Goal: Information Seeking & Learning: Learn about a topic

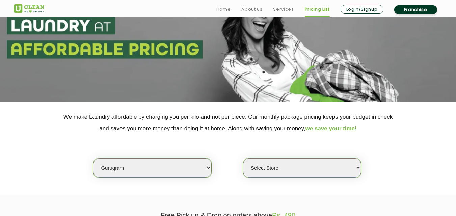
scroll to position [56, 0]
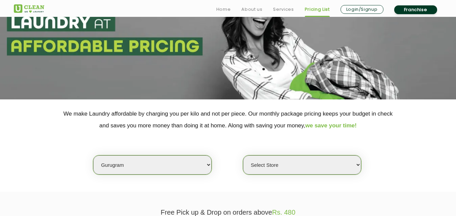
click at [110, 163] on select "Select city [GEOGRAPHIC_DATA] [GEOGRAPHIC_DATA] [GEOGRAPHIC_DATA] [GEOGRAPHIC_D…" at bounding box center [152, 165] width 118 height 19
select select "1"
click at [93, 156] on select "Select city [GEOGRAPHIC_DATA] [GEOGRAPHIC_DATA] [GEOGRAPHIC_DATA] [GEOGRAPHIC_D…" at bounding box center [152, 165] width 118 height 19
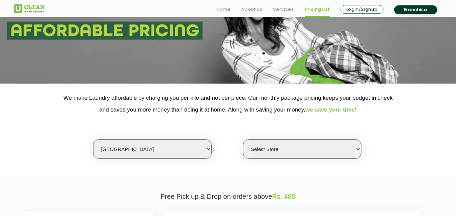
select select "0"
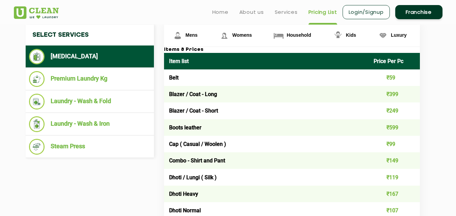
scroll to position [252, 0]
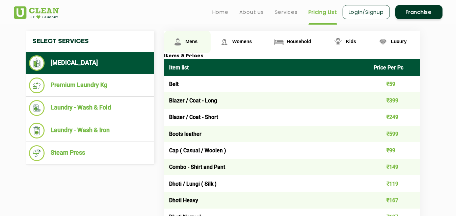
click at [185, 44] on link "Mens" at bounding box center [187, 42] width 47 height 22
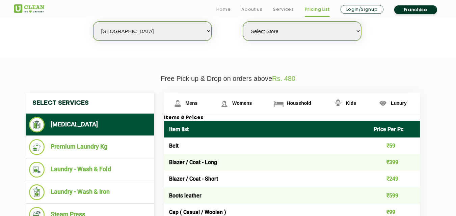
scroll to position [202, 0]
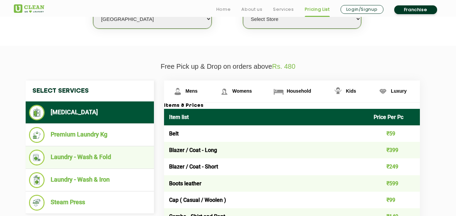
click at [88, 161] on li "Laundry - Wash & Fold" at bounding box center [89, 158] width 121 height 16
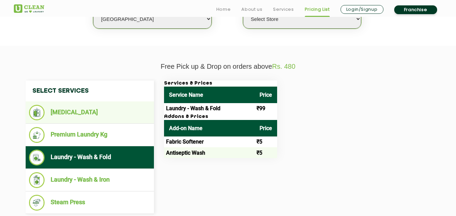
click at [82, 114] on li "[MEDICAL_DATA]" at bounding box center [89, 113] width 121 height 16
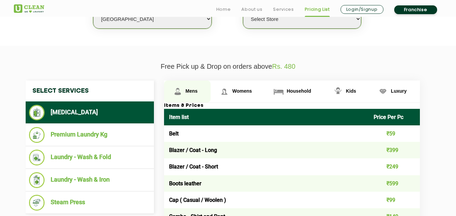
click at [193, 91] on span "Mens" at bounding box center [192, 90] width 12 height 5
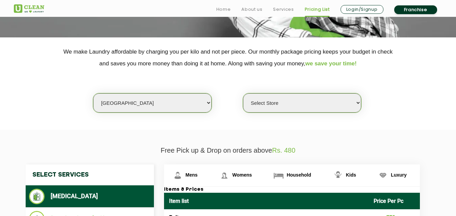
scroll to position [126, 0]
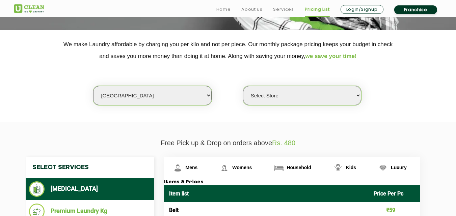
click at [134, 96] on select "Select city [GEOGRAPHIC_DATA] [GEOGRAPHIC_DATA] [GEOGRAPHIC_DATA] [GEOGRAPHIC_D…" at bounding box center [152, 95] width 118 height 19
select select "2"
click at [93, 86] on select "Select city [GEOGRAPHIC_DATA] [GEOGRAPHIC_DATA] [GEOGRAPHIC_DATA] [GEOGRAPHIC_D…" at bounding box center [152, 95] width 118 height 19
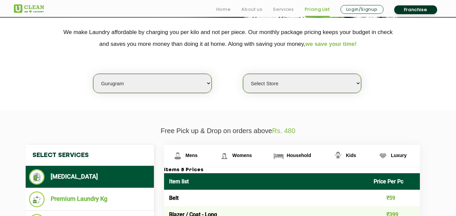
select select "0"
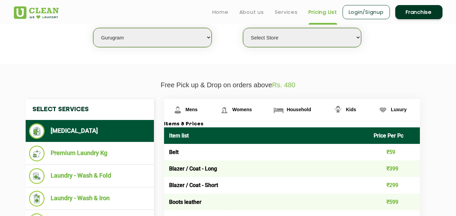
scroll to position [158, 0]
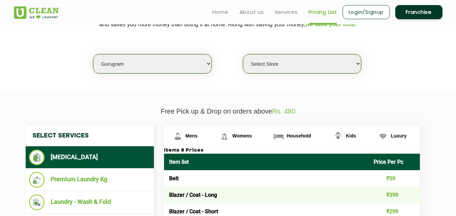
click at [129, 73] on select "Select city [GEOGRAPHIC_DATA] [GEOGRAPHIC_DATA] [GEOGRAPHIC_DATA] [GEOGRAPHIC_D…" at bounding box center [152, 63] width 118 height 19
select select "49"
click at [93, 54] on select "Select city [GEOGRAPHIC_DATA] [GEOGRAPHIC_DATA] [GEOGRAPHIC_DATA] [GEOGRAPHIC_D…" at bounding box center [152, 63] width 118 height 19
select select "0"
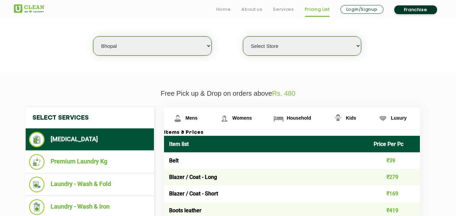
scroll to position [207, 0]
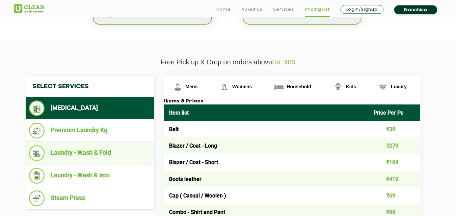
click at [93, 158] on li "Laundry - Wash & Fold" at bounding box center [89, 153] width 121 height 16
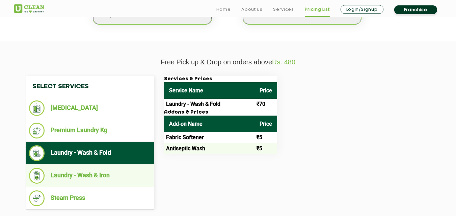
click at [102, 171] on li "Laundry - Wash & Iron" at bounding box center [89, 176] width 121 height 16
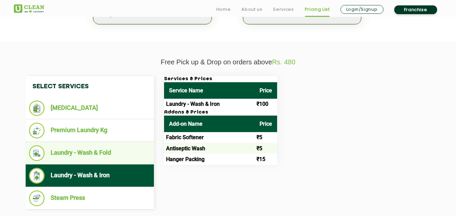
click at [90, 157] on li "Laundry - Wash & Fold" at bounding box center [89, 153] width 121 height 16
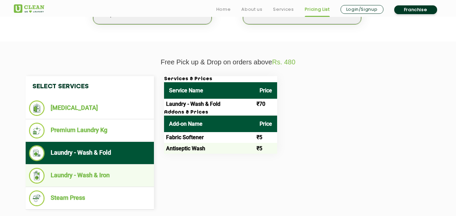
click at [99, 170] on li "Laundry - Wash & Iron" at bounding box center [89, 176] width 121 height 16
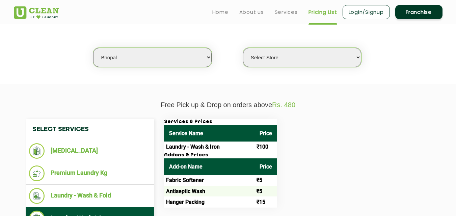
scroll to position [160, 0]
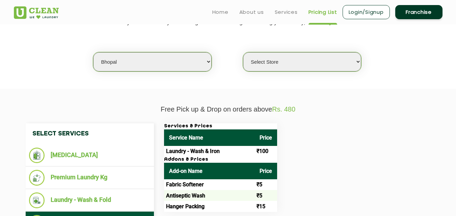
click at [138, 66] on select "Select city [GEOGRAPHIC_DATA] [GEOGRAPHIC_DATA] [GEOGRAPHIC_DATA] [GEOGRAPHIC_D…" at bounding box center [152, 61] width 118 height 19
select select "138"
click at [93, 52] on select "Select city [GEOGRAPHIC_DATA] [GEOGRAPHIC_DATA] [GEOGRAPHIC_DATA] [GEOGRAPHIC_D…" at bounding box center [152, 61] width 118 height 19
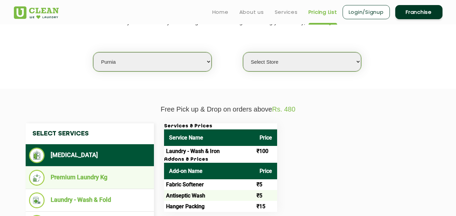
select select "0"
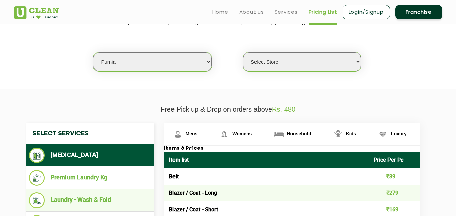
click at [91, 197] on li "Laundry - Wash & Fold" at bounding box center [89, 201] width 121 height 16
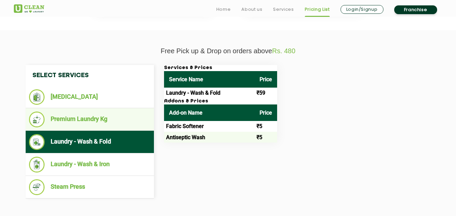
scroll to position [227, 0]
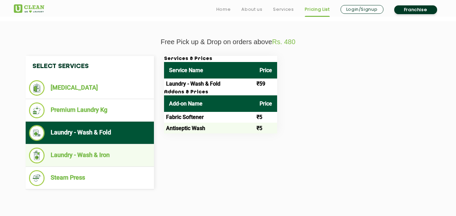
click at [115, 158] on li "Laundry - Wash & Iron" at bounding box center [89, 156] width 121 height 16
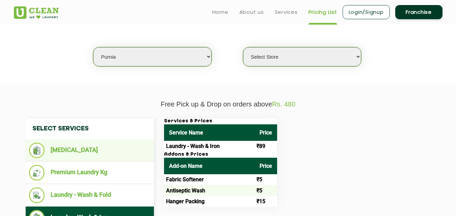
scroll to position [146, 0]
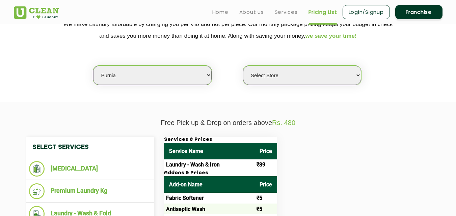
click at [123, 75] on select "Select city [GEOGRAPHIC_DATA] [GEOGRAPHIC_DATA] [GEOGRAPHIC_DATA] [GEOGRAPHIC_D…" at bounding box center [152, 75] width 118 height 19
select select "95"
click at [93, 66] on select "Select city [GEOGRAPHIC_DATA] [GEOGRAPHIC_DATA] [GEOGRAPHIC_DATA] [GEOGRAPHIC_D…" at bounding box center [152, 75] width 118 height 19
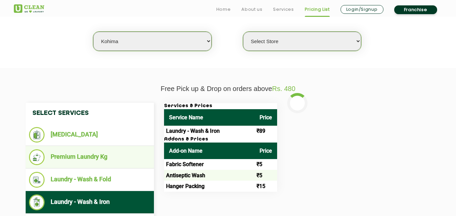
scroll to position [185, 0]
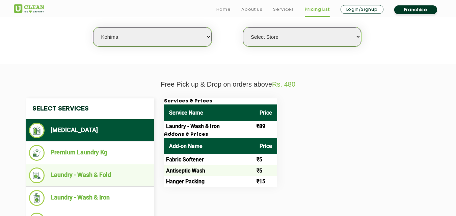
select select "0"
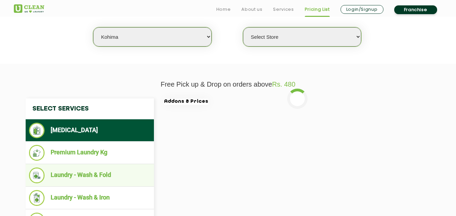
click at [90, 171] on li "Laundry - Wash & Fold" at bounding box center [89, 176] width 121 height 16
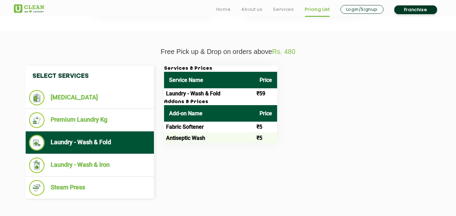
scroll to position [223, 0]
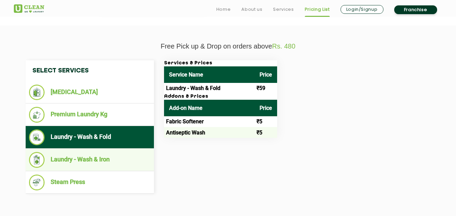
click at [90, 157] on li "Laundry - Wash & Iron" at bounding box center [89, 160] width 121 height 16
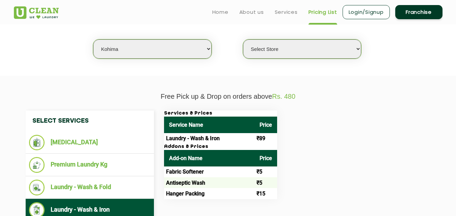
scroll to position [164, 0]
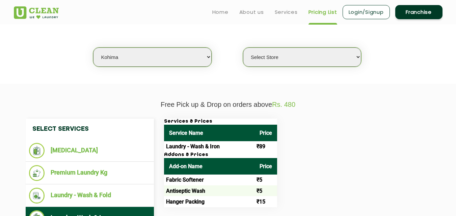
click at [112, 56] on select "Select city [GEOGRAPHIC_DATA] [GEOGRAPHIC_DATA] [GEOGRAPHIC_DATA] [GEOGRAPHIC_D…" at bounding box center [152, 57] width 118 height 19
select select "27"
click at [93, 48] on select "Select city [GEOGRAPHIC_DATA] [GEOGRAPHIC_DATA] [GEOGRAPHIC_DATA] [GEOGRAPHIC_D…" at bounding box center [152, 57] width 118 height 19
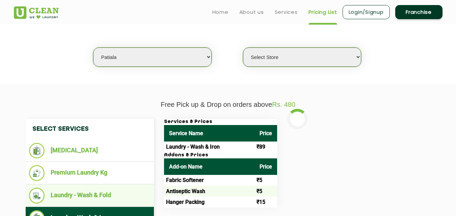
click at [102, 195] on li "Laundry - Wash & Fold" at bounding box center [89, 196] width 121 height 16
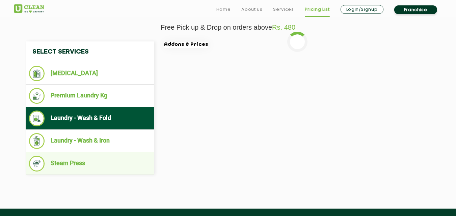
scroll to position [243, 0]
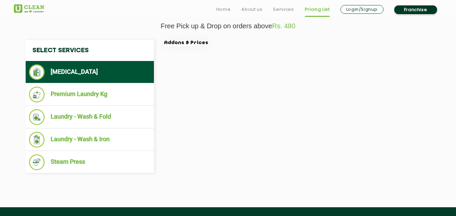
click at [100, 140] on li "Laundry - Wash & Iron" at bounding box center [89, 140] width 121 height 16
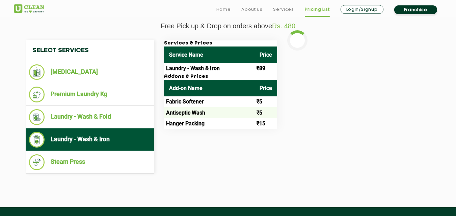
select select "0"
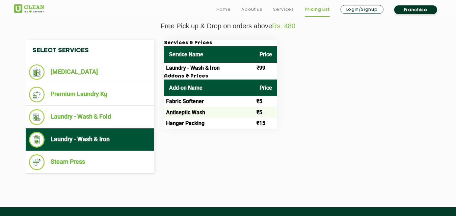
click at [100, 141] on li "Laundry - Wash & Iron" at bounding box center [89, 140] width 121 height 16
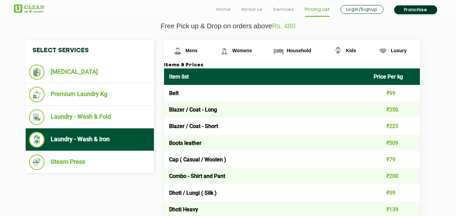
click at [94, 137] on li "Laundry - Wash & Iron" at bounding box center [89, 140] width 121 height 16
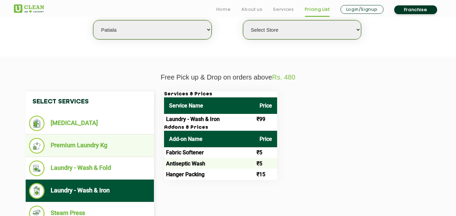
scroll to position [193, 0]
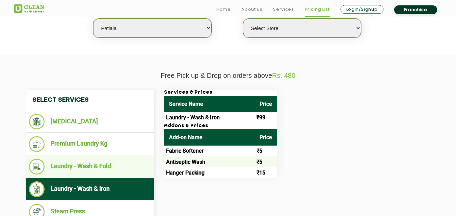
click at [92, 168] on li "Laundry - Wash & Fold" at bounding box center [89, 167] width 121 height 16
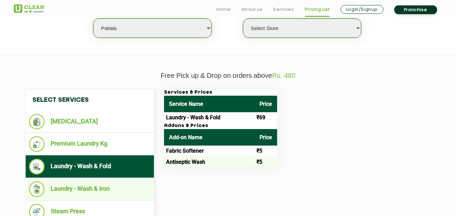
click at [102, 185] on li "Laundry - Wash & Iron" at bounding box center [89, 190] width 121 height 16
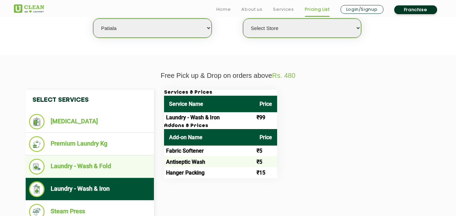
click at [95, 165] on li "Laundry - Wash & Fold" at bounding box center [89, 167] width 121 height 16
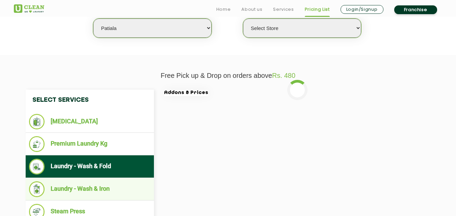
click at [97, 189] on li "Laundry - Wash & Iron" at bounding box center [89, 190] width 121 height 16
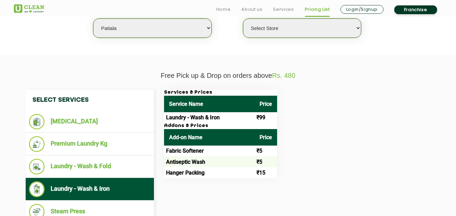
click at [134, 17] on div "Select city [GEOGRAPHIC_DATA] [GEOGRAPHIC_DATA] [GEOGRAPHIC_DATA] [GEOGRAPHIC_D…" at bounding box center [228, 17] width 439 height 44
click at [125, 27] on select "Select city [GEOGRAPHIC_DATA] [GEOGRAPHIC_DATA] [GEOGRAPHIC_DATA] [GEOGRAPHIC_D…" at bounding box center [152, 28] width 118 height 19
select select "5"
click at [93, 19] on select "Select city [GEOGRAPHIC_DATA] [GEOGRAPHIC_DATA] [GEOGRAPHIC_DATA] [GEOGRAPHIC_D…" at bounding box center [152, 28] width 118 height 19
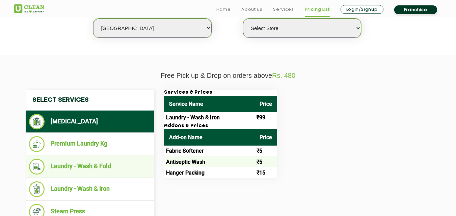
select select "0"
